Goal: Transaction & Acquisition: Obtain resource

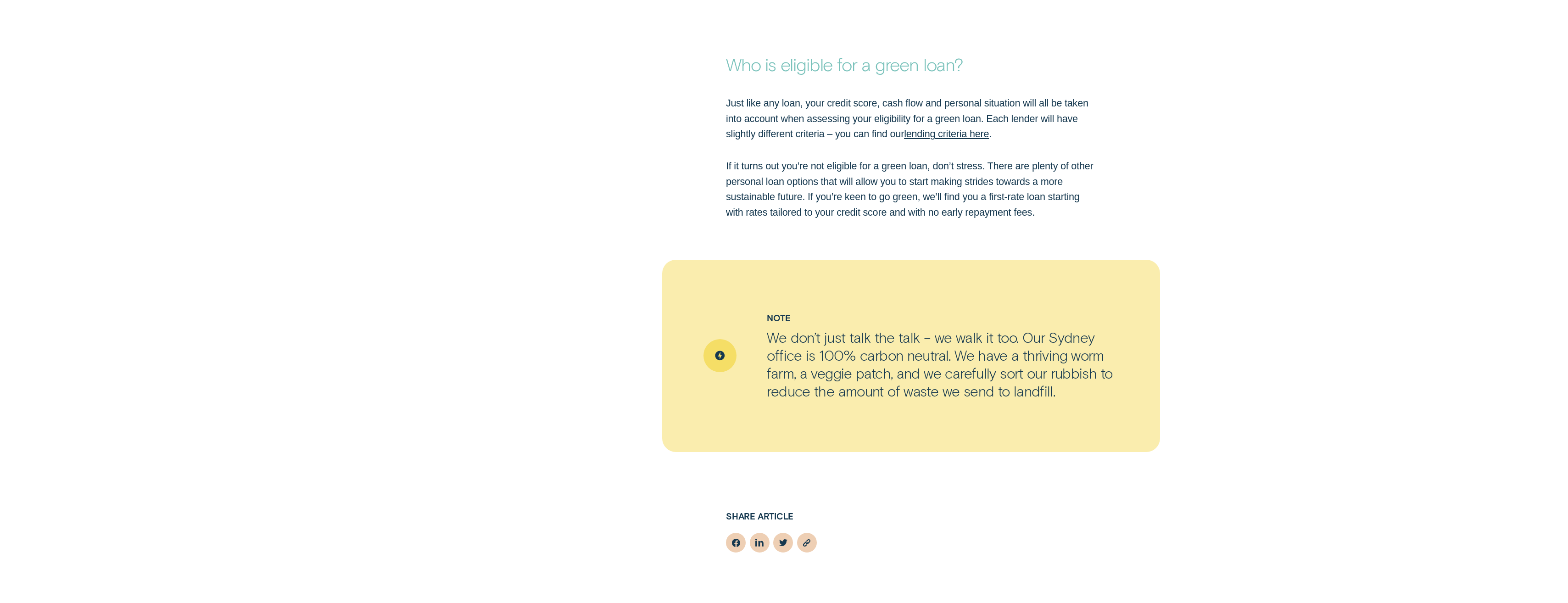
scroll to position [1789, 0]
drag, startPoint x: 943, startPoint y: 139, endPoint x: 915, endPoint y: 145, distance: 28.6
click at [915, 145] on div "Just like any loan, your credit score, cash flow and personal situation will al…" at bounding box center [911, 156] width 381 height 124
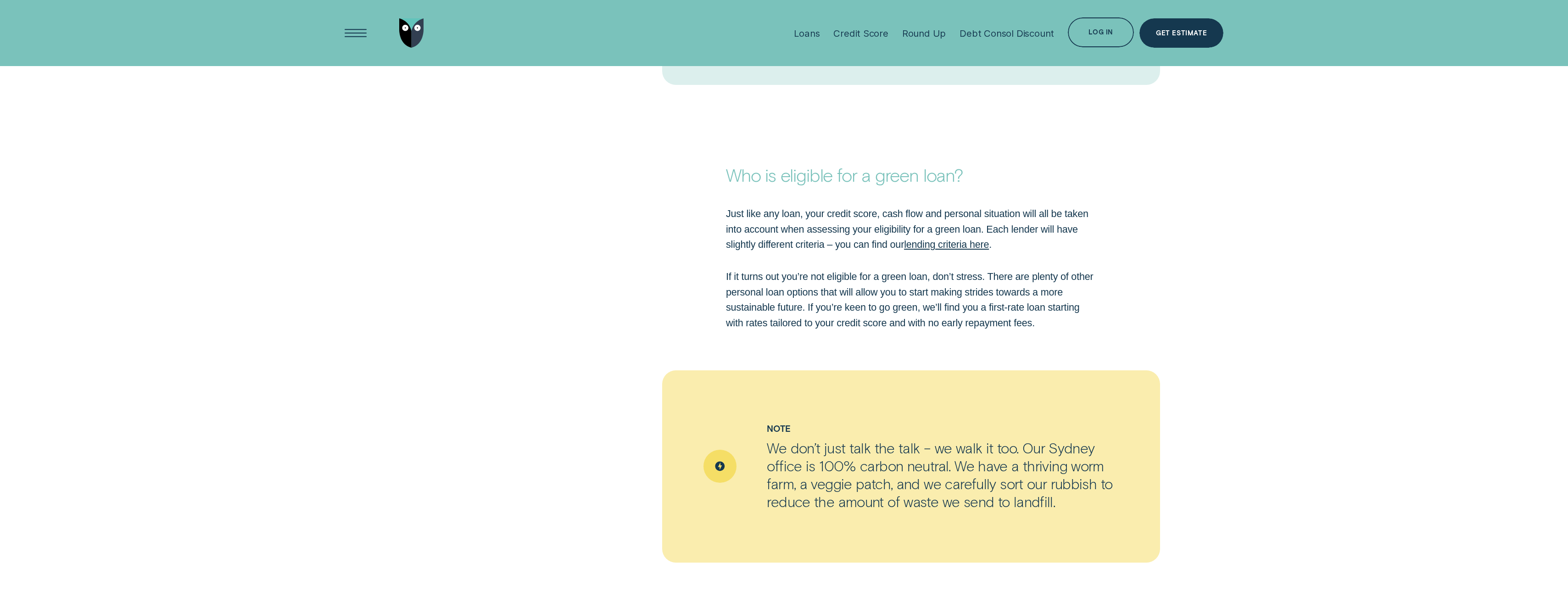
scroll to position [1651, 0]
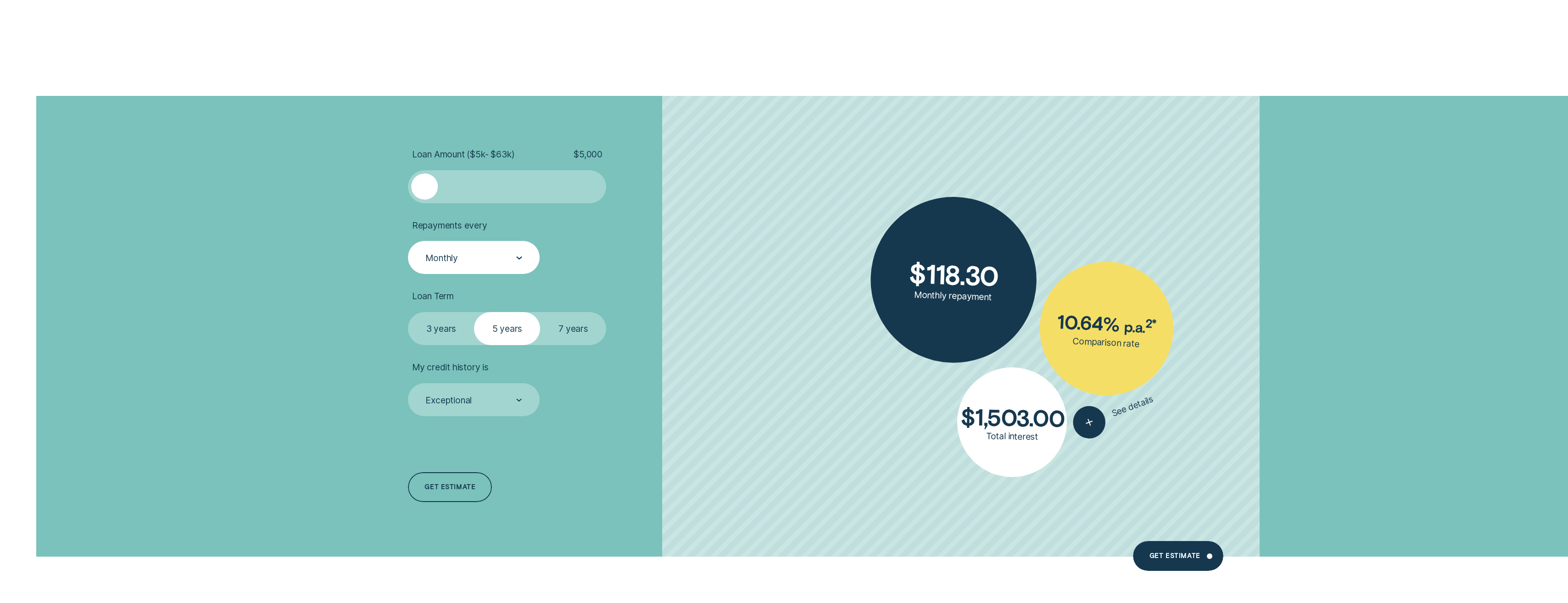
scroll to position [2615, 0]
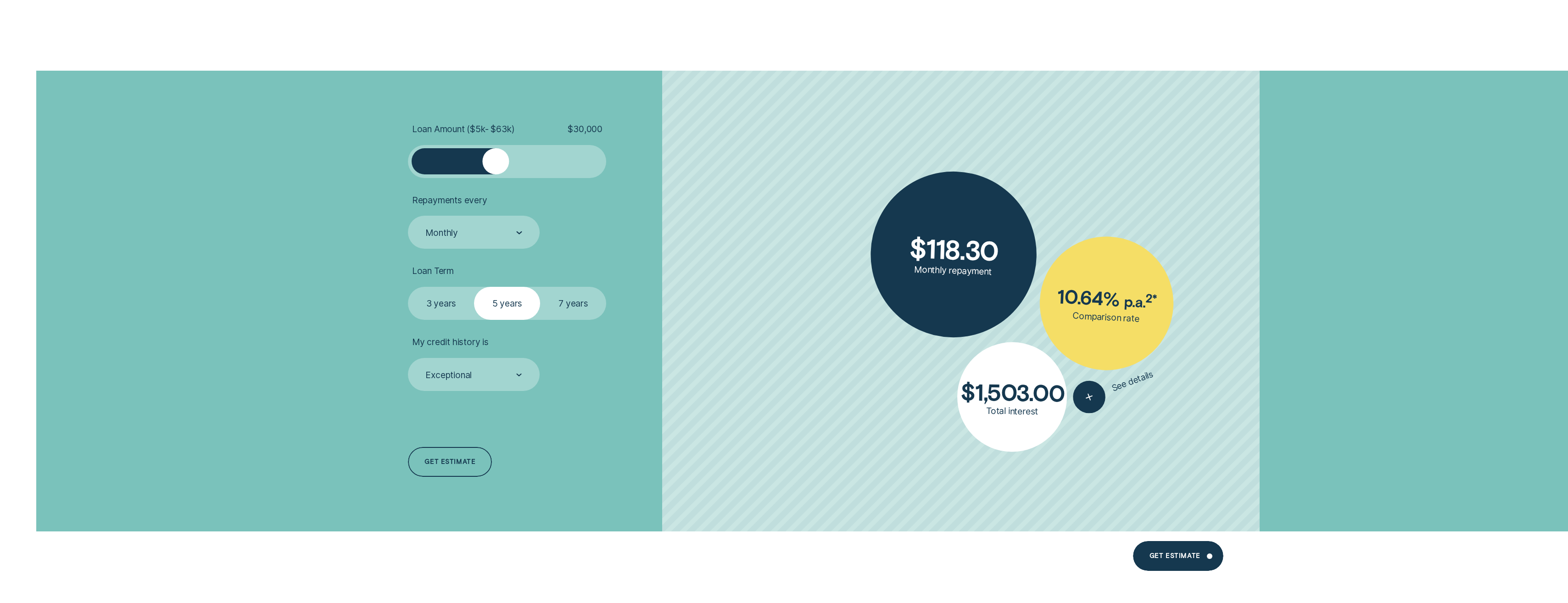
drag, startPoint x: 429, startPoint y: 165, endPoint x: 495, endPoint y: 166, distance: 66.0
click at [495, 166] on div at bounding box center [496, 162] width 27 height 27
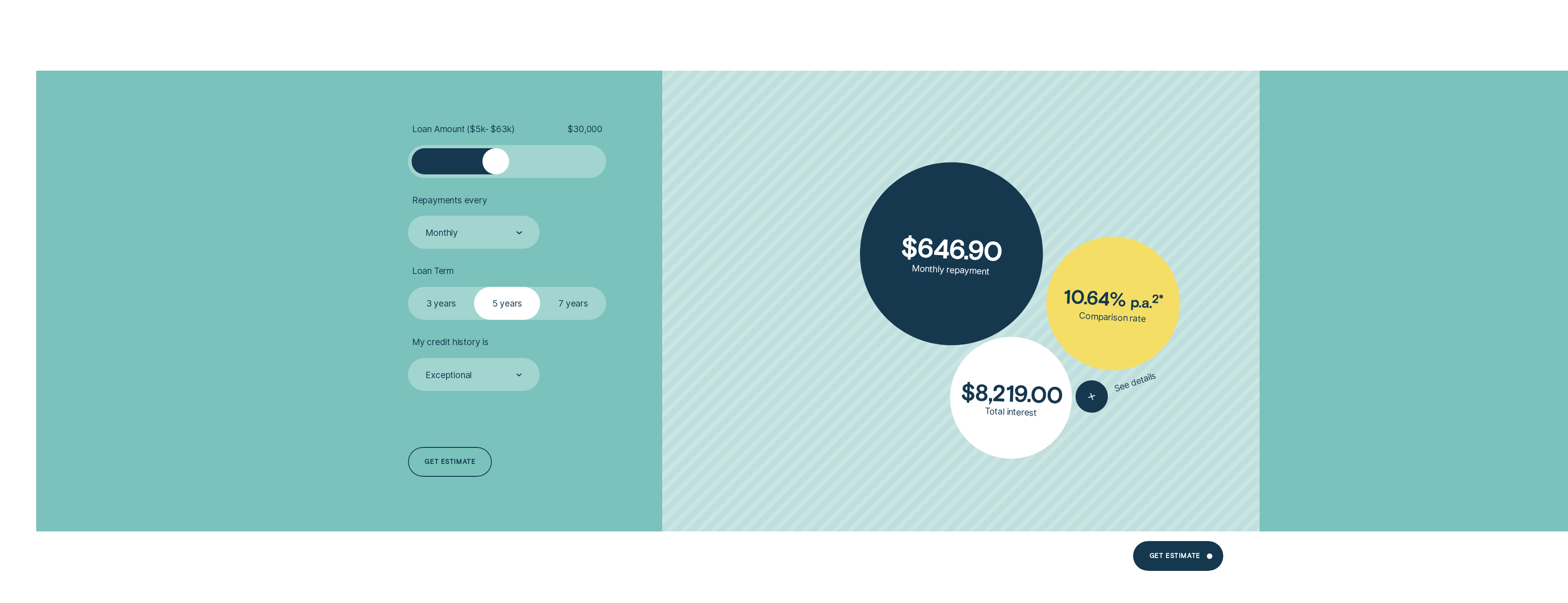
click at [551, 312] on label "7 years" at bounding box center [573, 303] width 66 height 33
click at [540, 287] on input "7 years" at bounding box center [540, 287] width 0 height 0
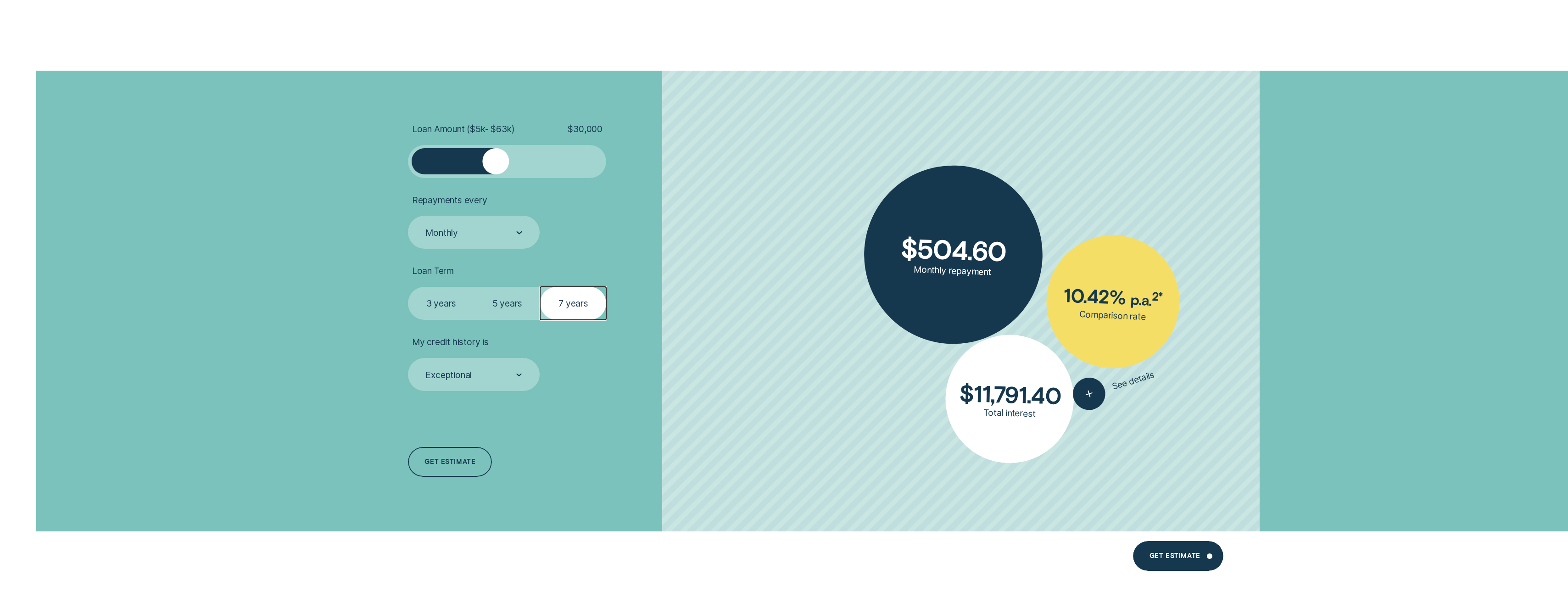
click at [425, 307] on label "3 years" at bounding box center [441, 303] width 66 height 33
click at [408, 287] on input "3 years" at bounding box center [408, 287] width 0 height 0
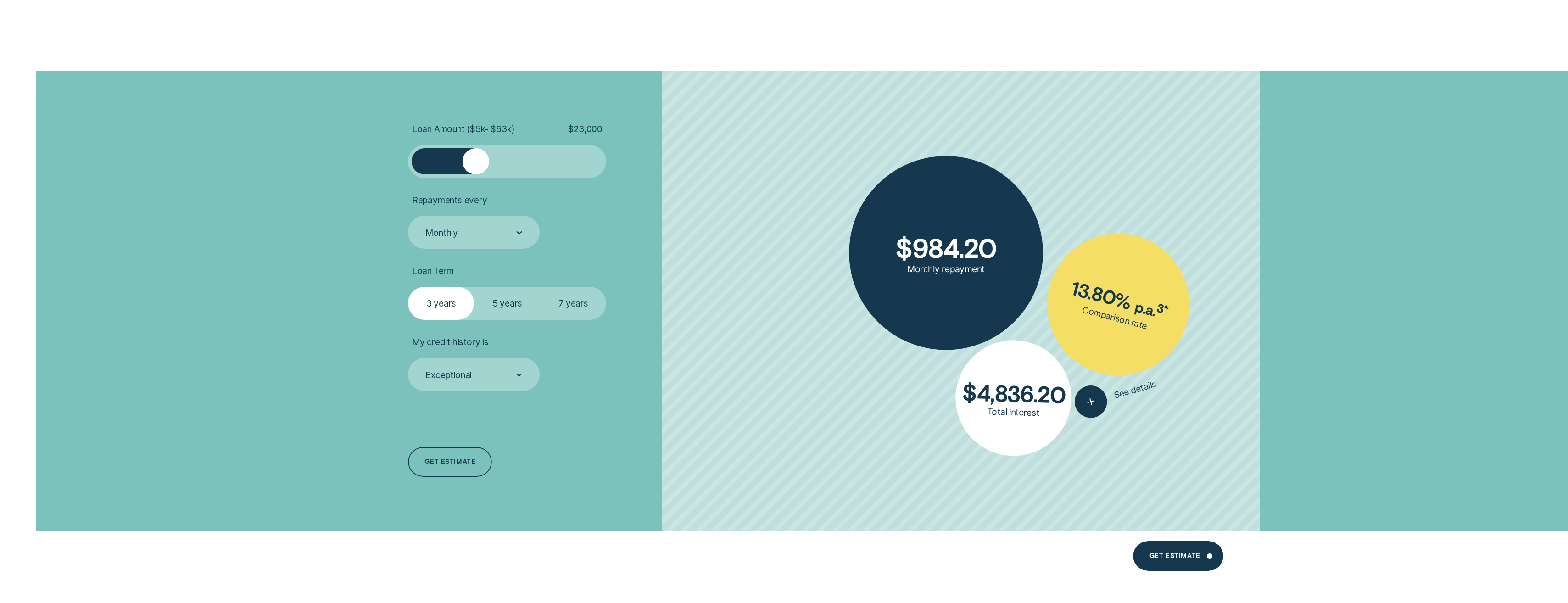
drag, startPoint x: 498, startPoint y: 157, endPoint x: 424, endPoint y: 157, distance: 74.0
click at [463, 157] on div at bounding box center [476, 162] width 27 height 27
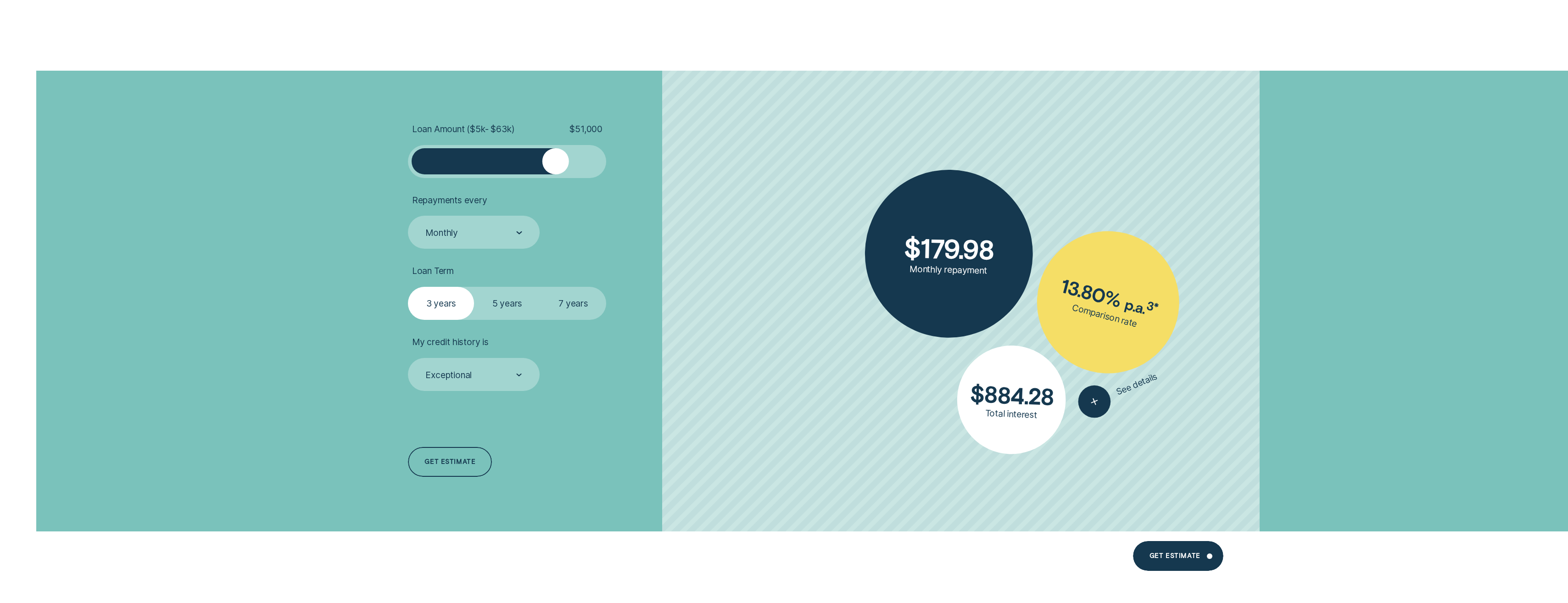
drag, startPoint x: 429, startPoint y: 163, endPoint x: 558, endPoint y: 163, distance: 129.0
click at [558, 163] on div at bounding box center [556, 162] width 27 height 27
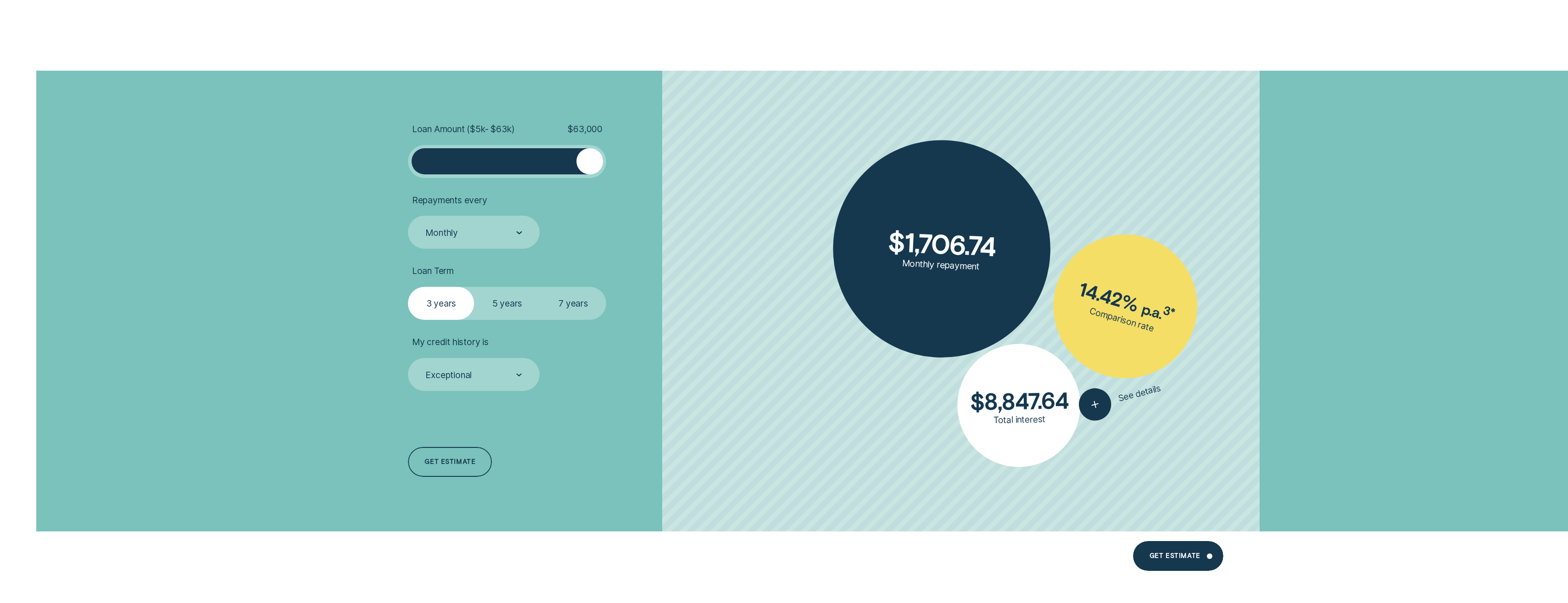
drag, startPoint x: 553, startPoint y: 164, endPoint x: 657, endPoint y: 170, distance: 104.2
click at [657, 170] on li "Loan Amount ( $5k - $63k ) $ 63,000" at bounding box center [561, 151] width 307 height 55
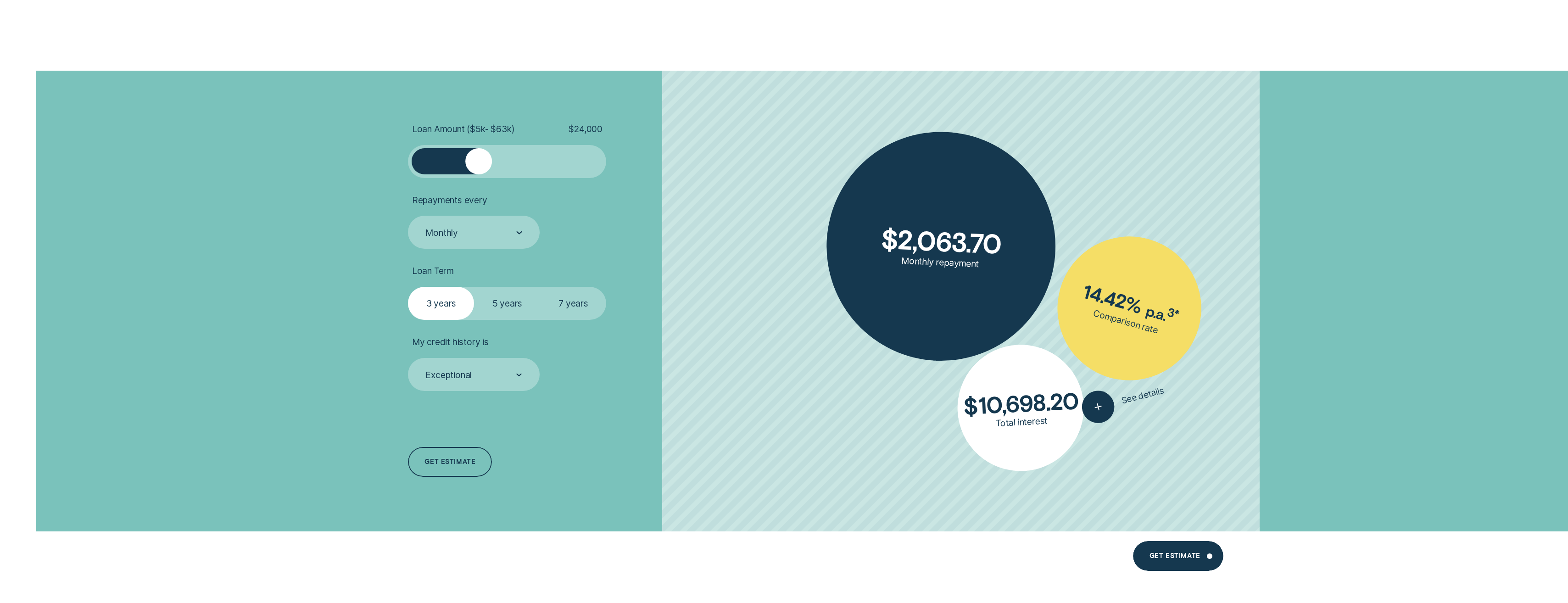
drag, startPoint x: 584, startPoint y: 161, endPoint x: 478, endPoint y: 158, distance: 106.0
click at [478, 158] on div at bounding box center [479, 162] width 27 height 27
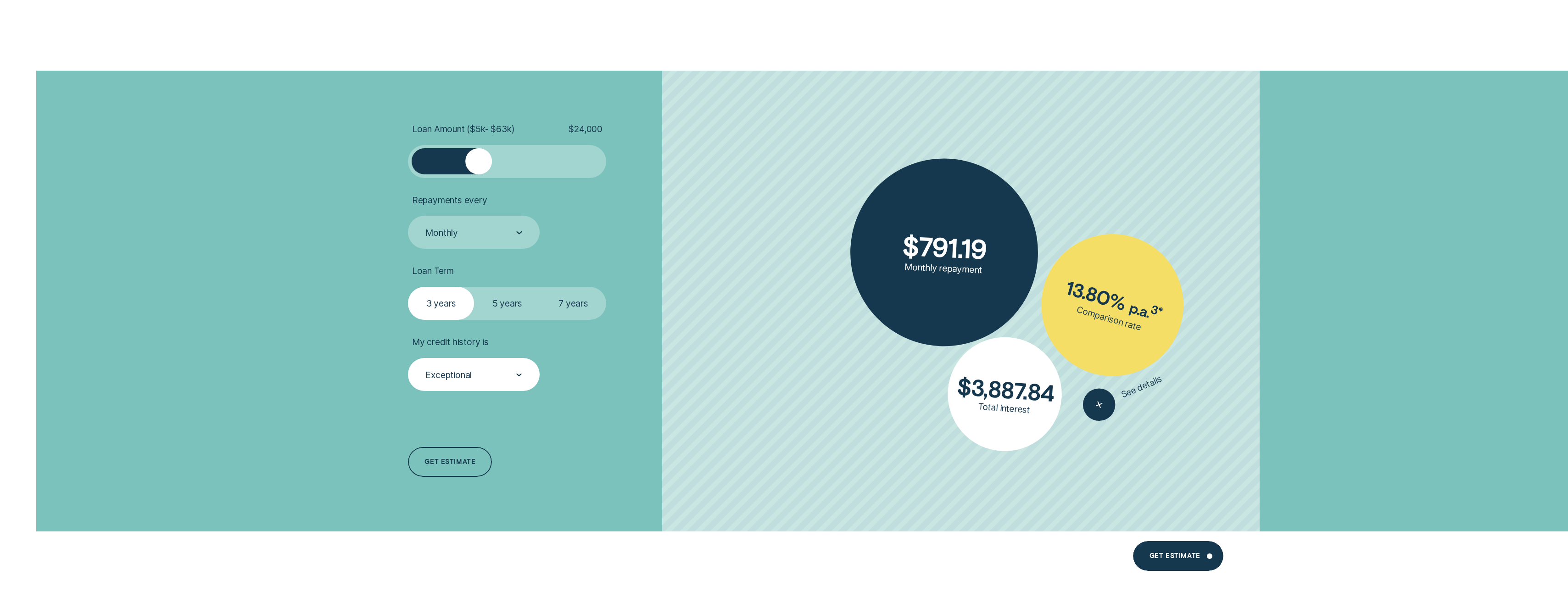
click at [484, 377] on div "Exceptional" at bounding box center [473, 375] width 98 height 12
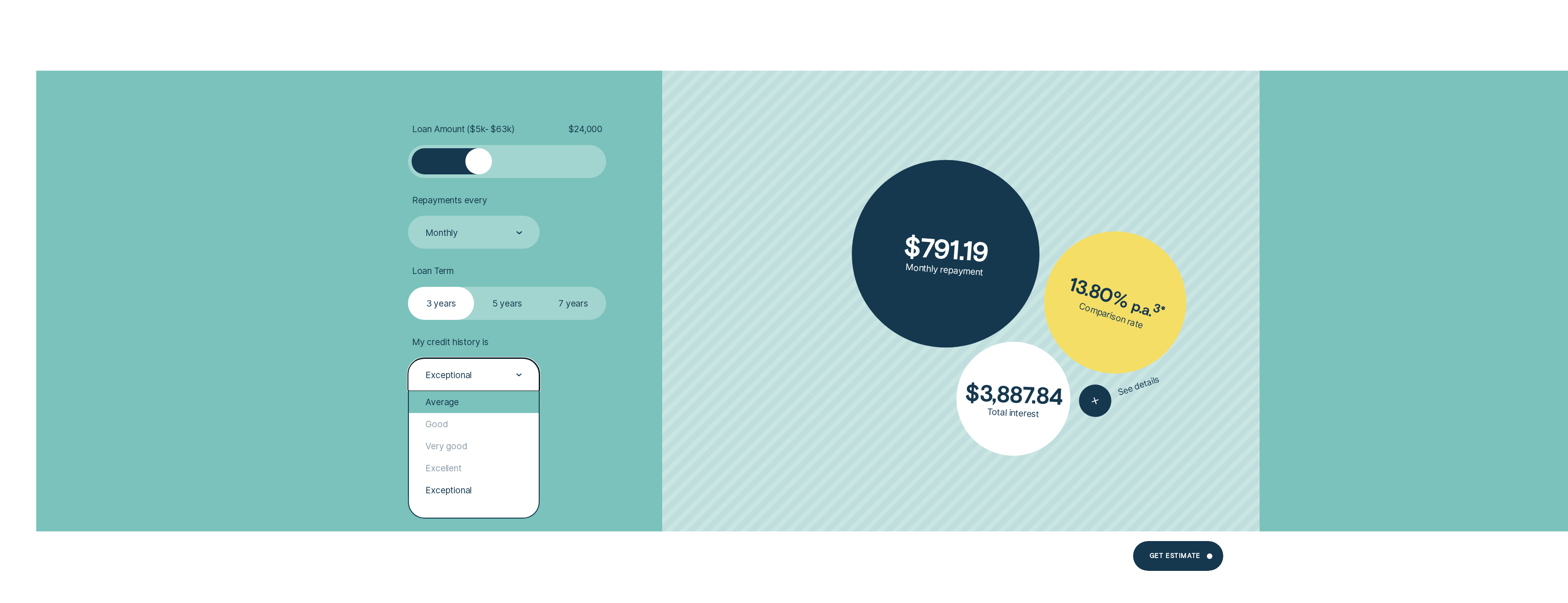
click at [467, 404] on div "Average" at bounding box center [474, 402] width 130 height 22
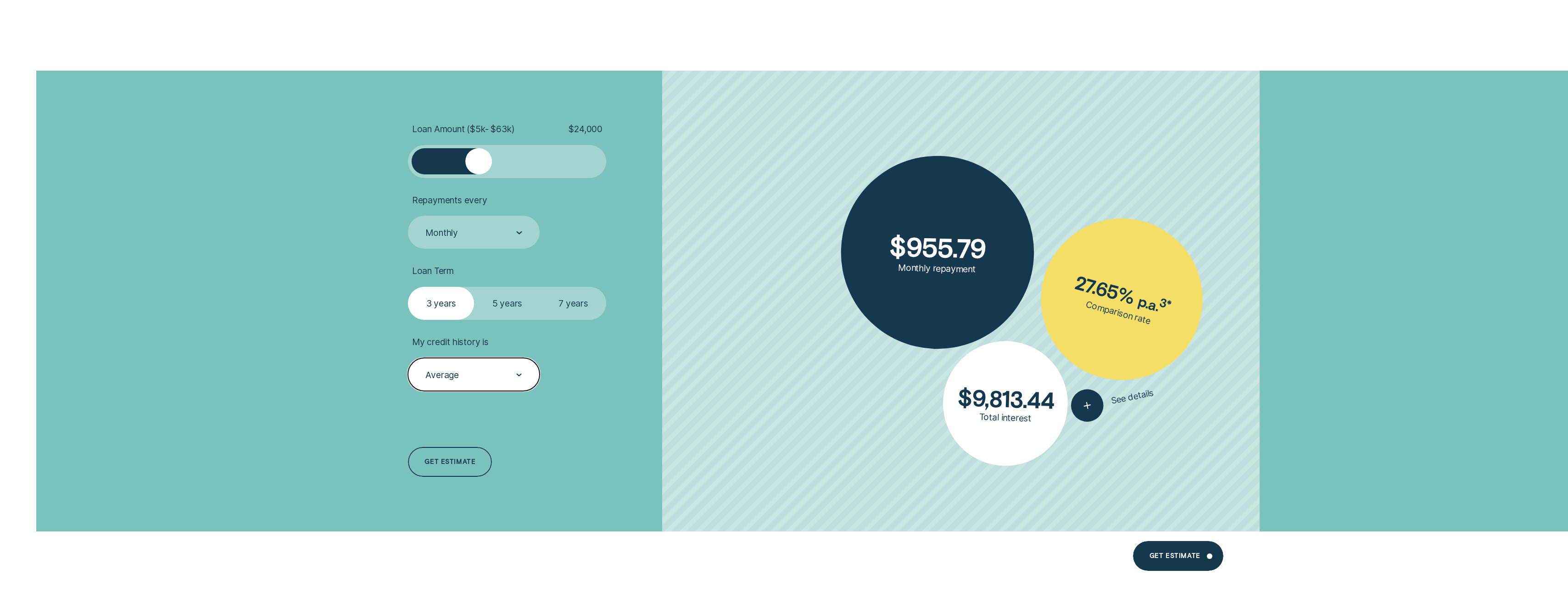
click at [475, 369] on div "Average" at bounding box center [473, 375] width 98 height 12
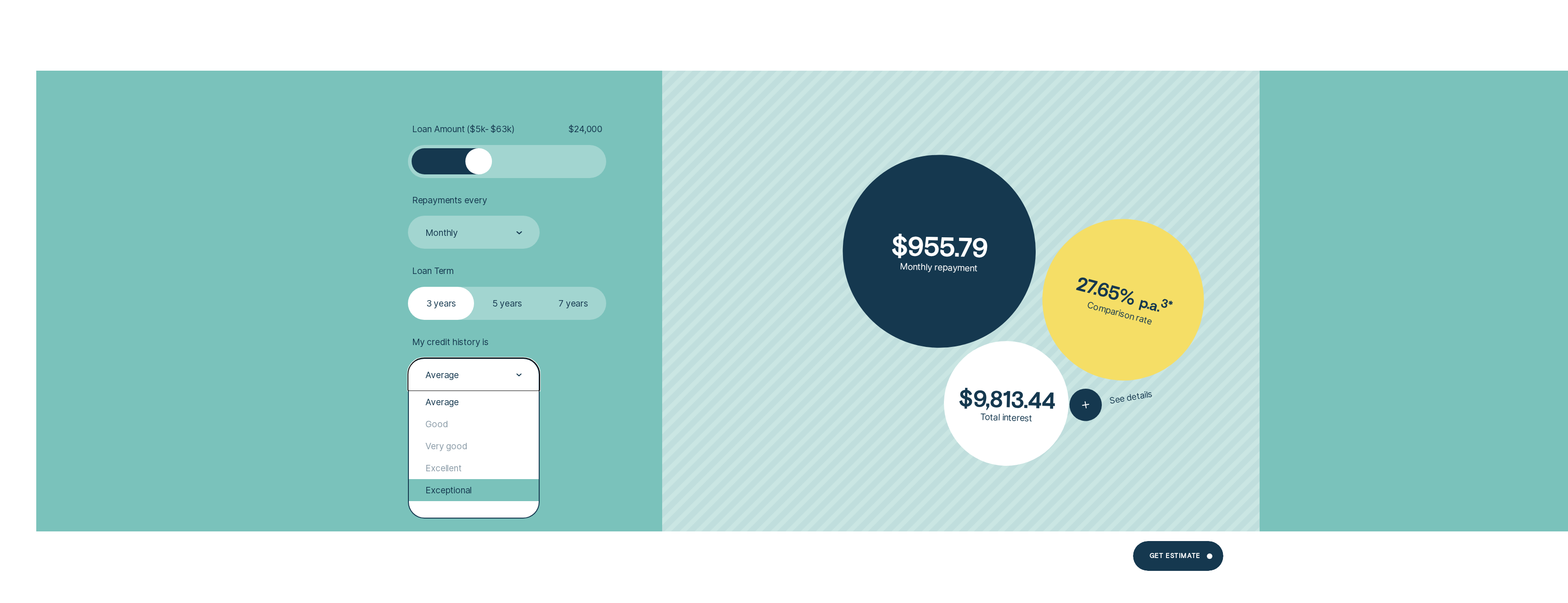
click at [454, 498] on div "Exceptional" at bounding box center [474, 490] width 130 height 22
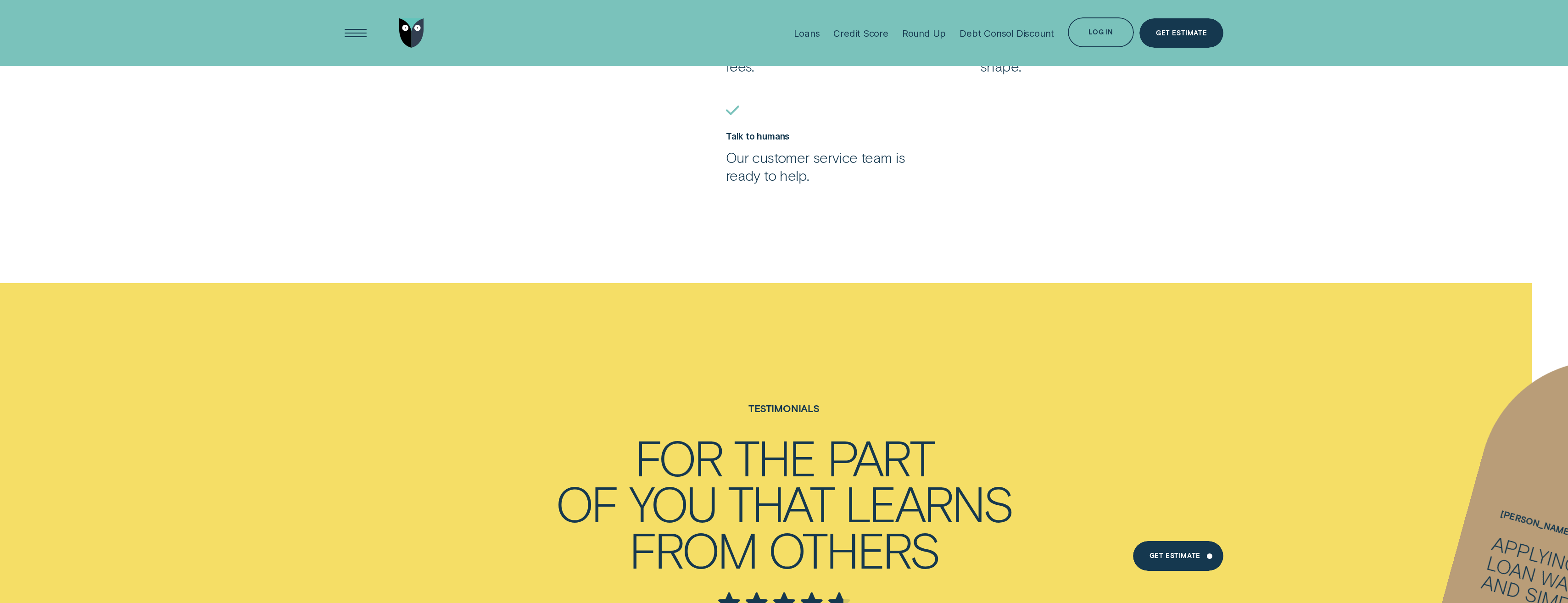
scroll to position [3073, 0]
